Goal: Transaction & Acquisition: Purchase product/service

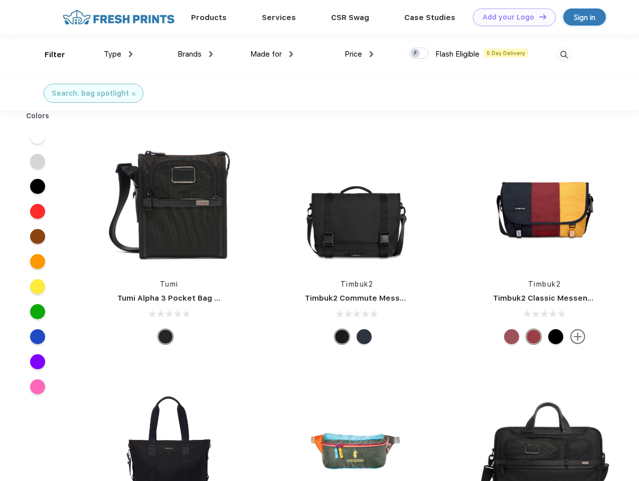
click at [511, 17] on link "Add your Logo Design Tool" at bounding box center [514, 18] width 83 height 18
click at [0, 0] on div "Design Tool" at bounding box center [0, 0] width 0 height 0
click at [538, 17] on link "Add your Logo Design Tool" at bounding box center [514, 18] width 83 height 18
click at [48, 55] on div "Filter" at bounding box center [55, 55] width 21 height 12
click at [118, 54] on span "Type" at bounding box center [113, 54] width 18 height 9
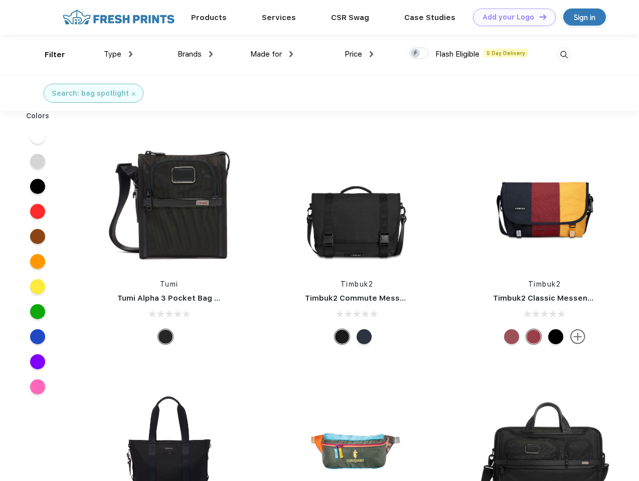
click at [195, 54] on span "Brands" at bounding box center [190, 54] width 24 height 9
click at [272, 54] on span "Made for" at bounding box center [266, 54] width 32 height 9
click at [359, 54] on span "Price" at bounding box center [354, 54] width 18 height 9
click at [419, 54] on div at bounding box center [419, 53] width 20 height 11
click at [416, 54] on input "checkbox" at bounding box center [412, 50] width 7 height 7
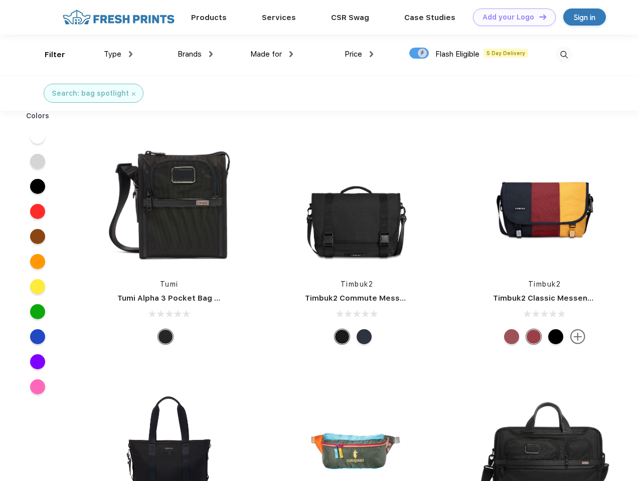
click at [564, 55] on img at bounding box center [564, 55] width 17 height 17
